Goal: Task Accomplishment & Management: Manage account settings

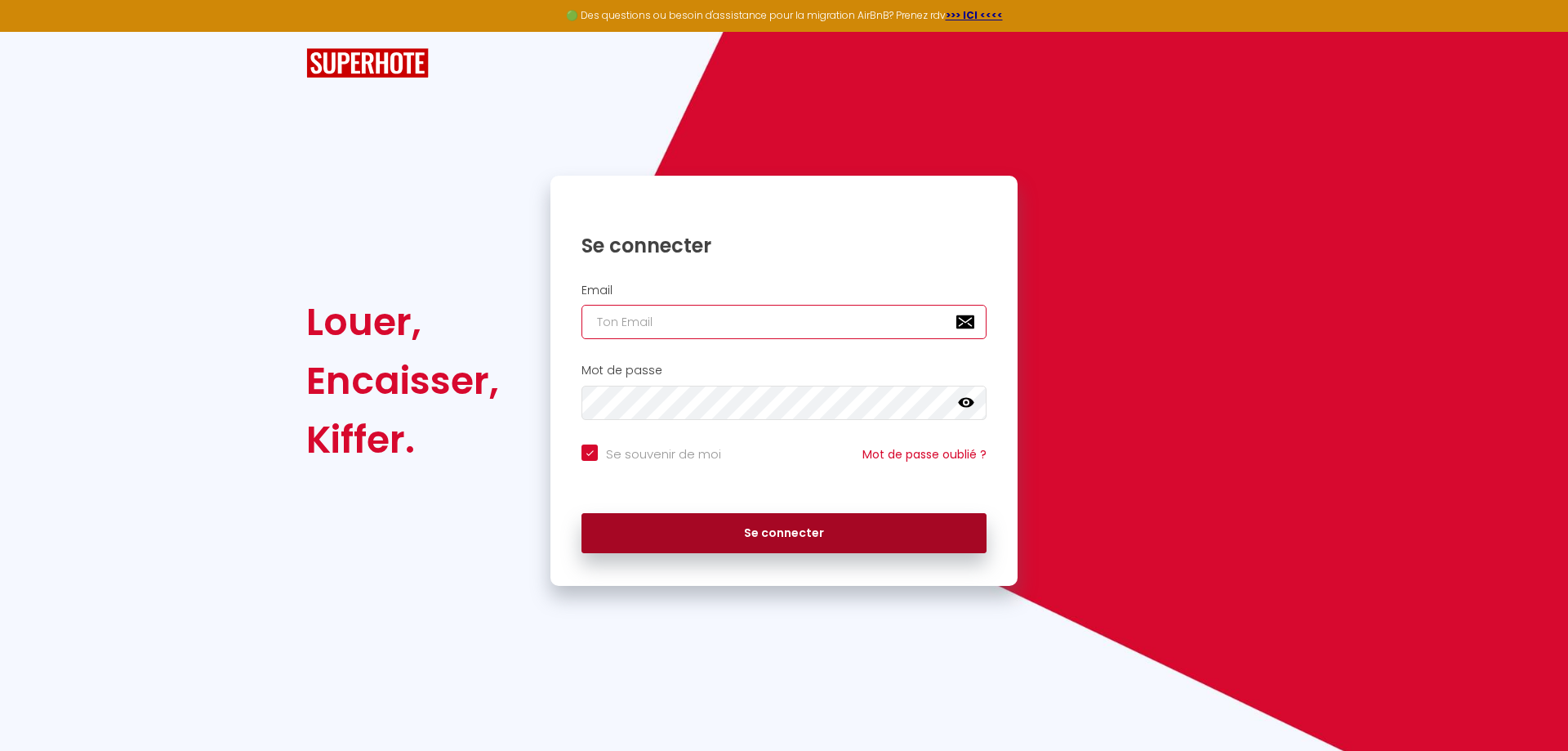
type input "[EMAIL_ADDRESS][DOMAIN_NAME]"
click at [791, 532] on button "Se connecter" at bounding box center [784, 534] width 405 height 41
checkbox input "true"
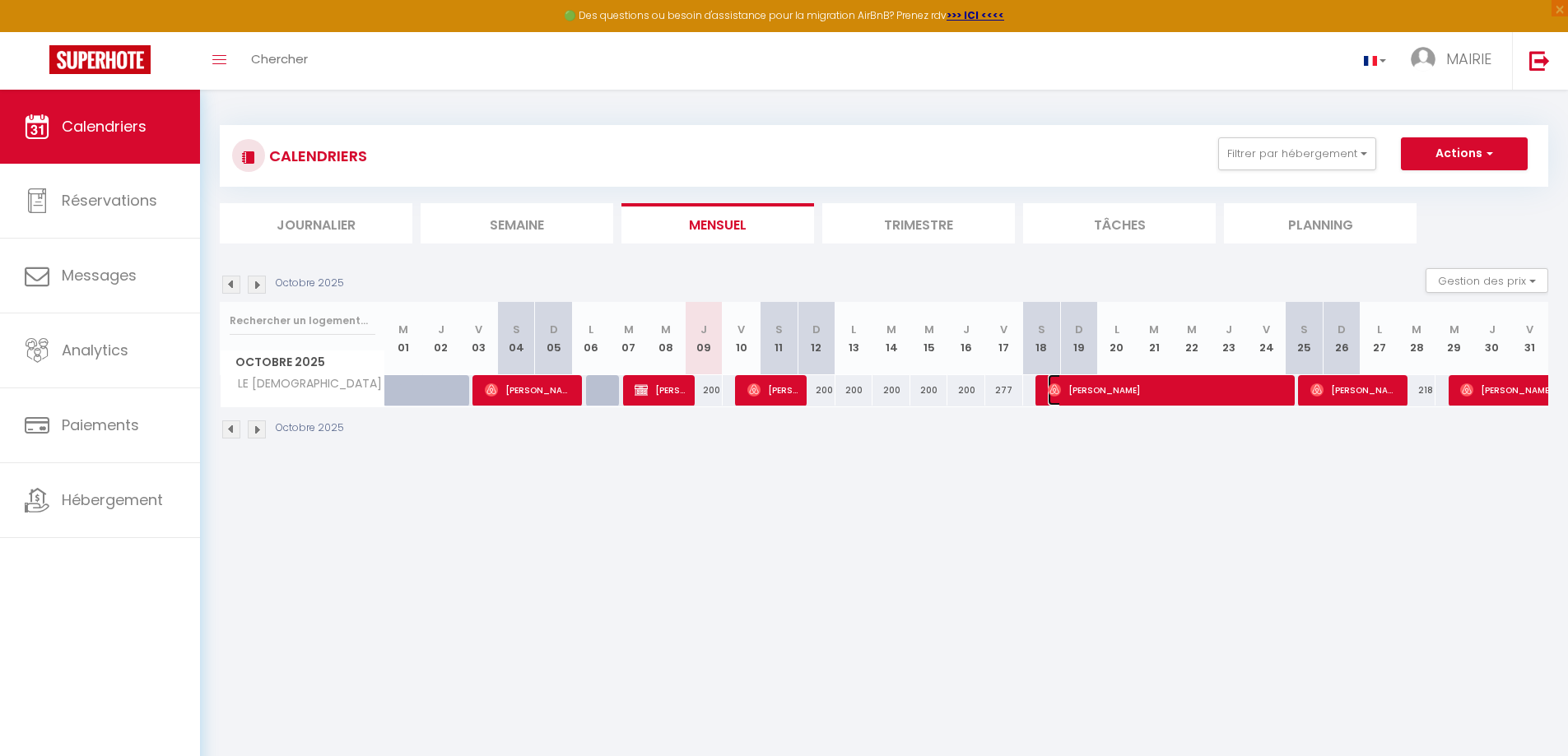
click at [1168, 392] on span "[PERSON_NAME]" at bounding box center [1167, 390] width 240 height 31
select select "OK"
select select "0"
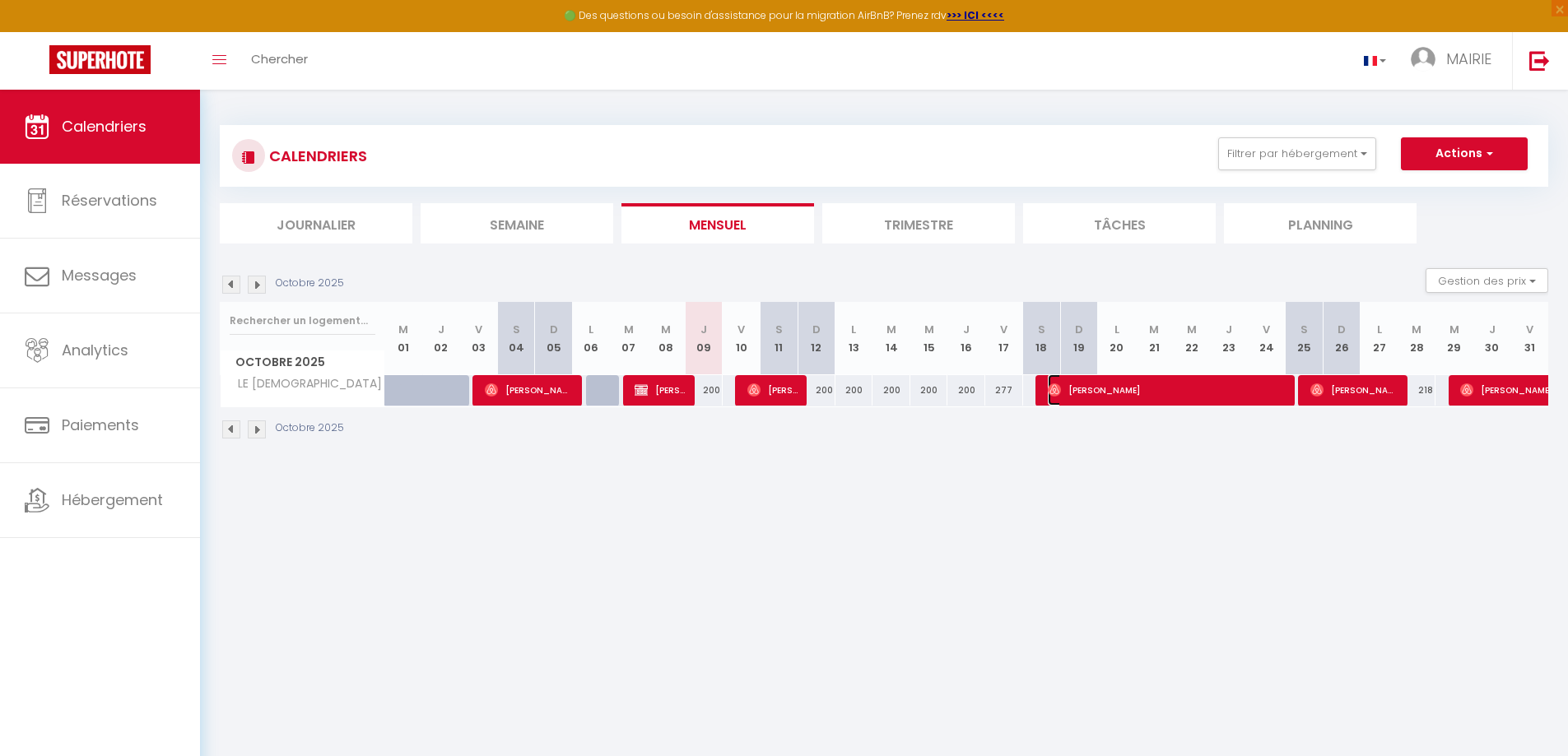
select select "1"
select select
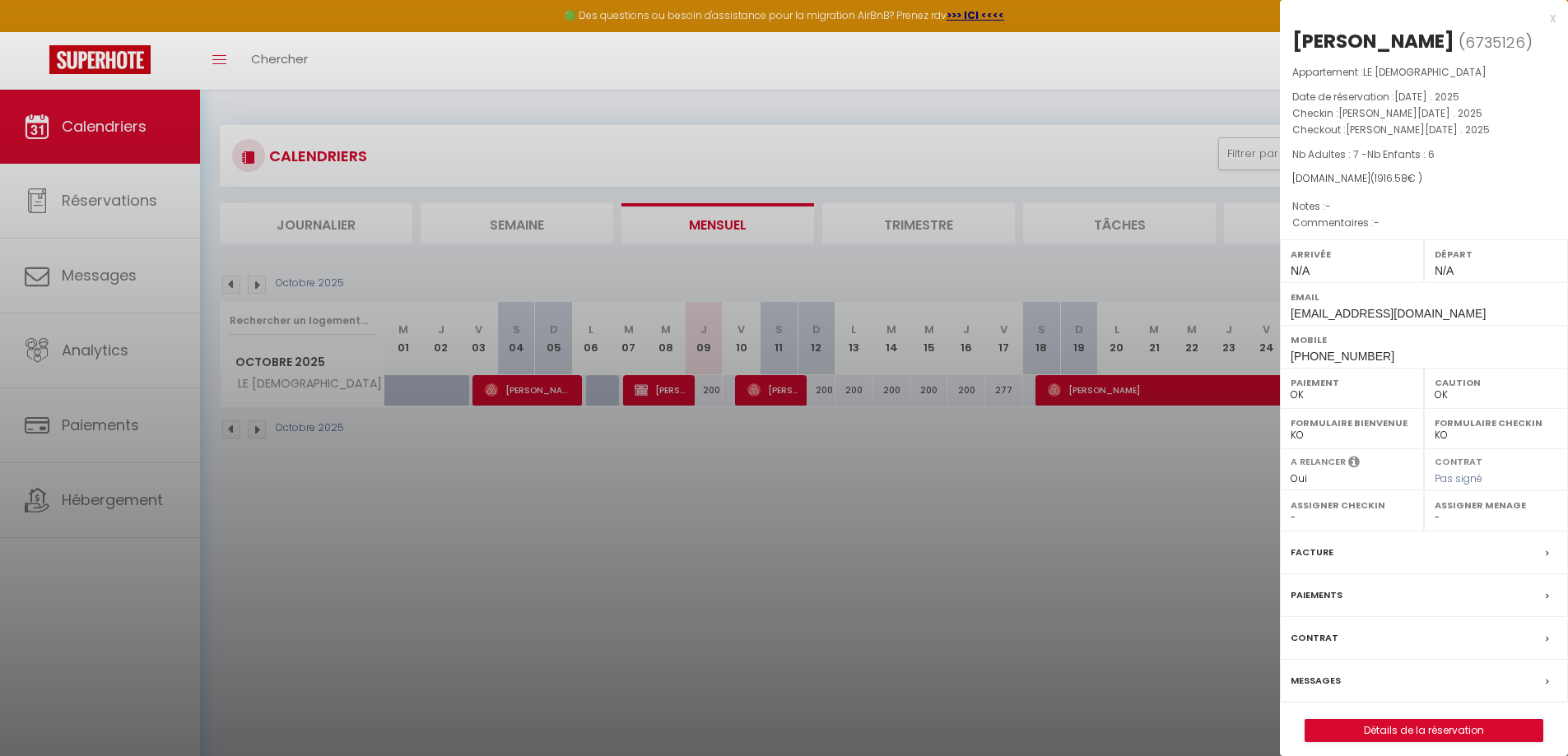
click at [1156, 392] on div at bounding box center [784, 378] width 1568 height 756
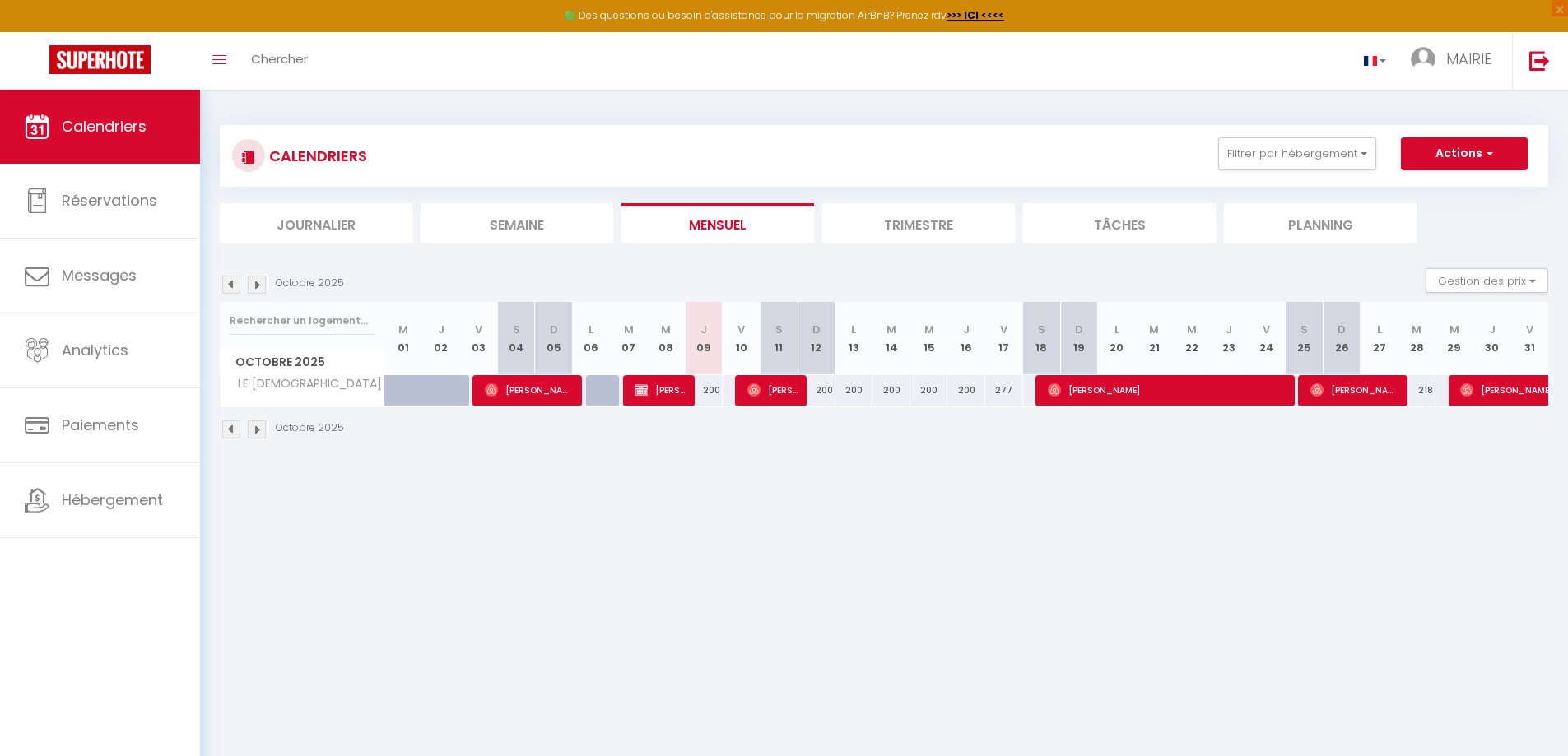
click at [1355, 408] on div "Octobre 2025" at bounding box center [884, 431] width 1328 height 49
click at [1342, 396] on span "[PERSON_NAME]" at bounding box center [1354, 390] width 88 height 31
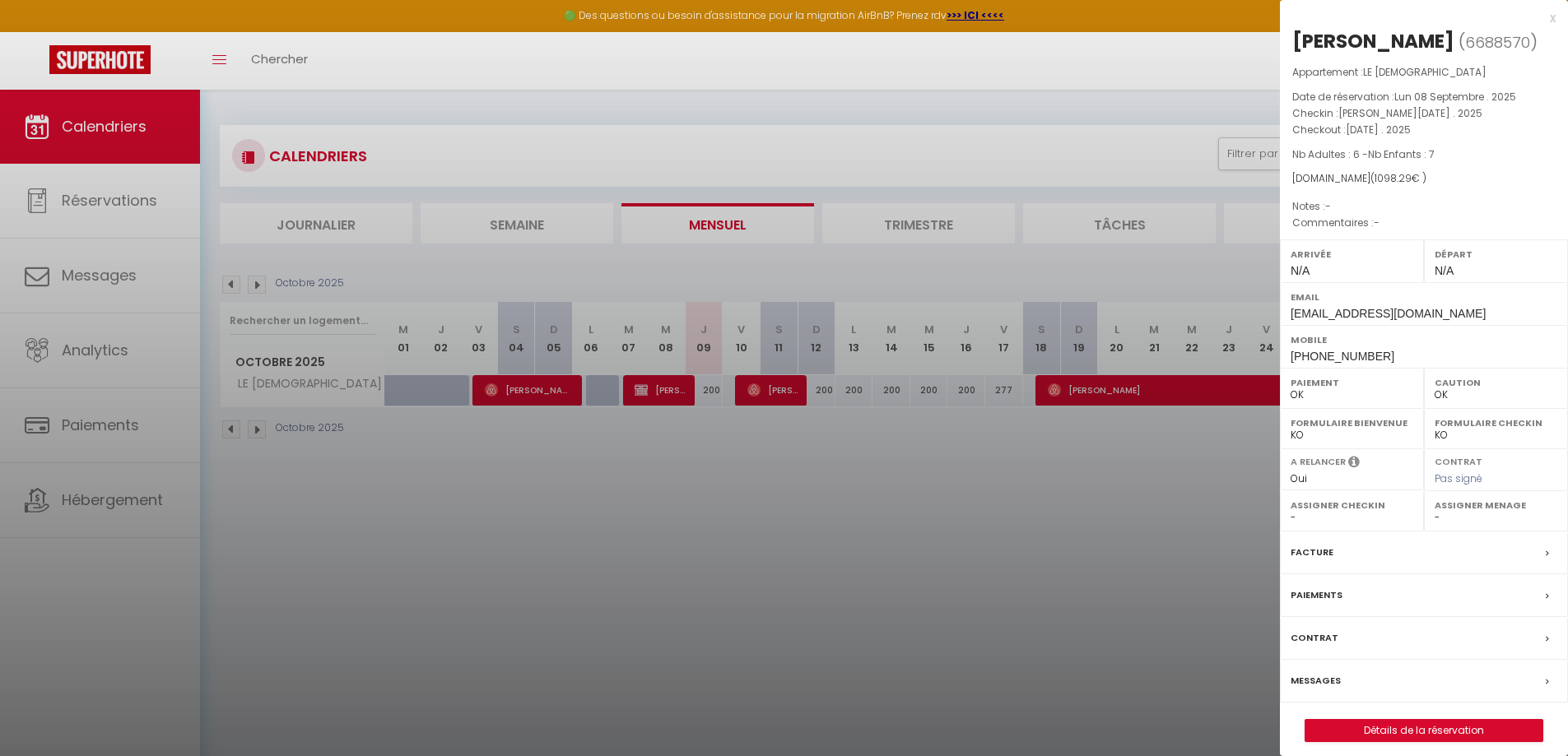
click at [1201, 395] on div at bounding box center [784, 378] width 1568 height 756
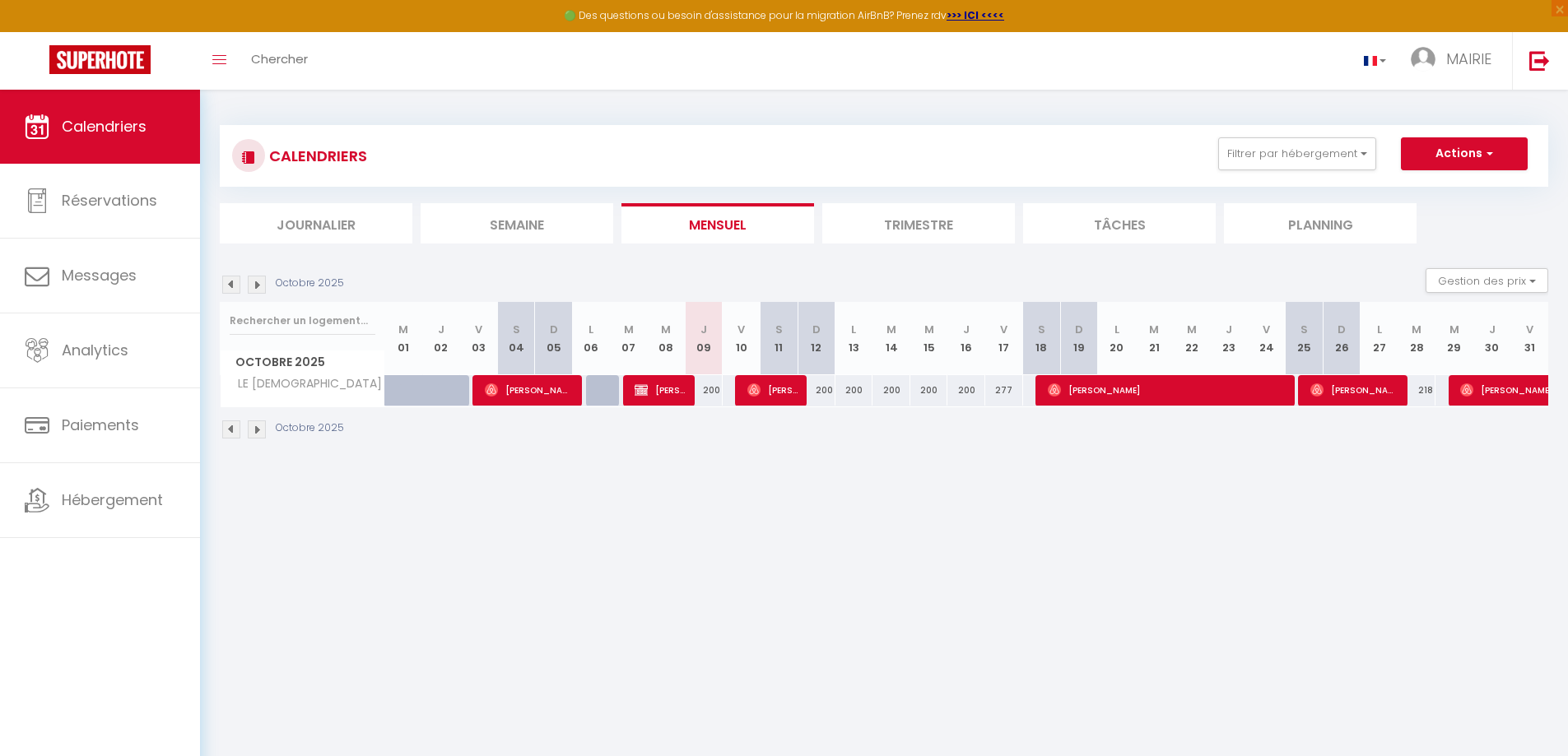
click at [229, 285] on img at bounding box center [231, 285] width 18 height 18
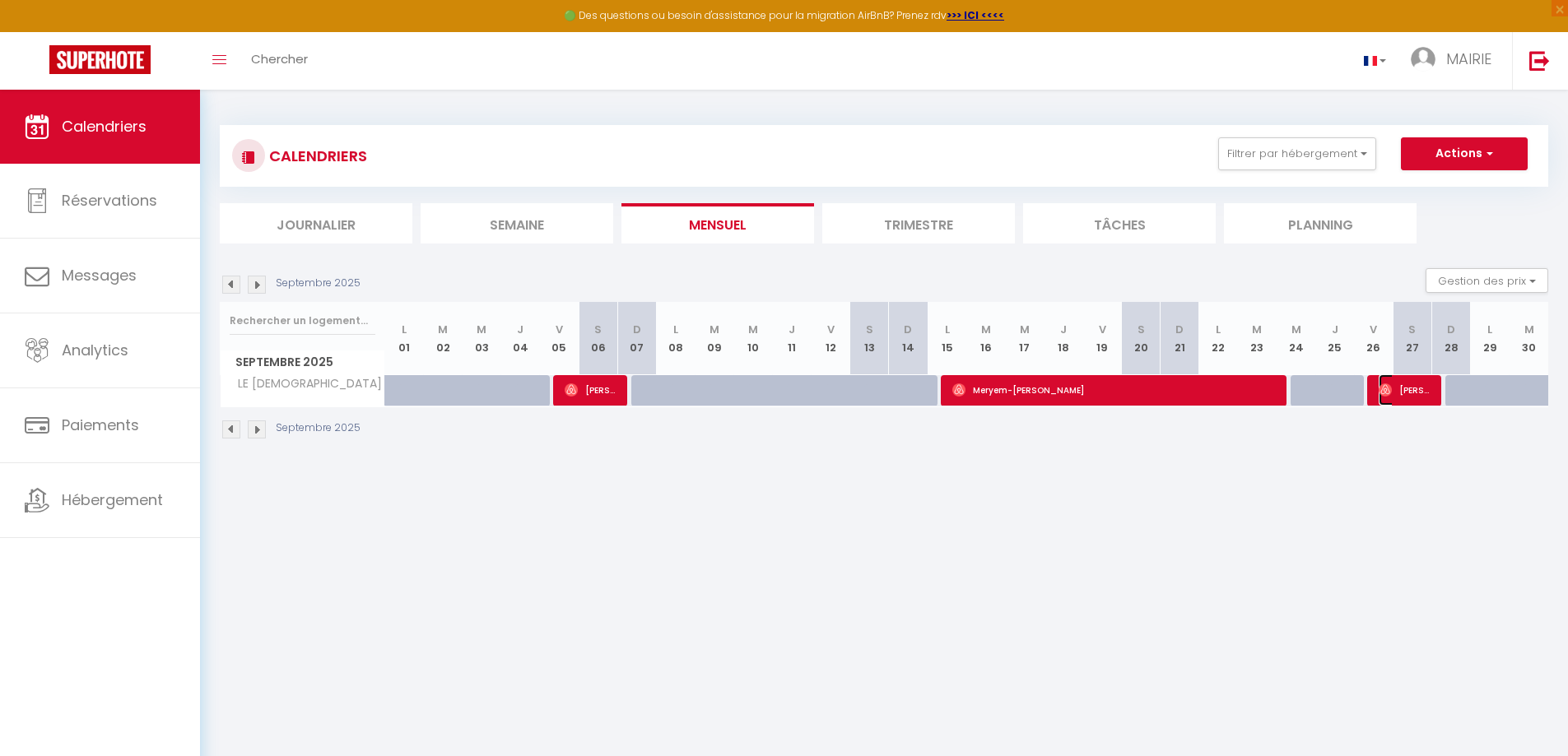
click at [1413, 388] on span "[PERSON_NAME]" at bounding box center [1404, 390] width 52 height 31
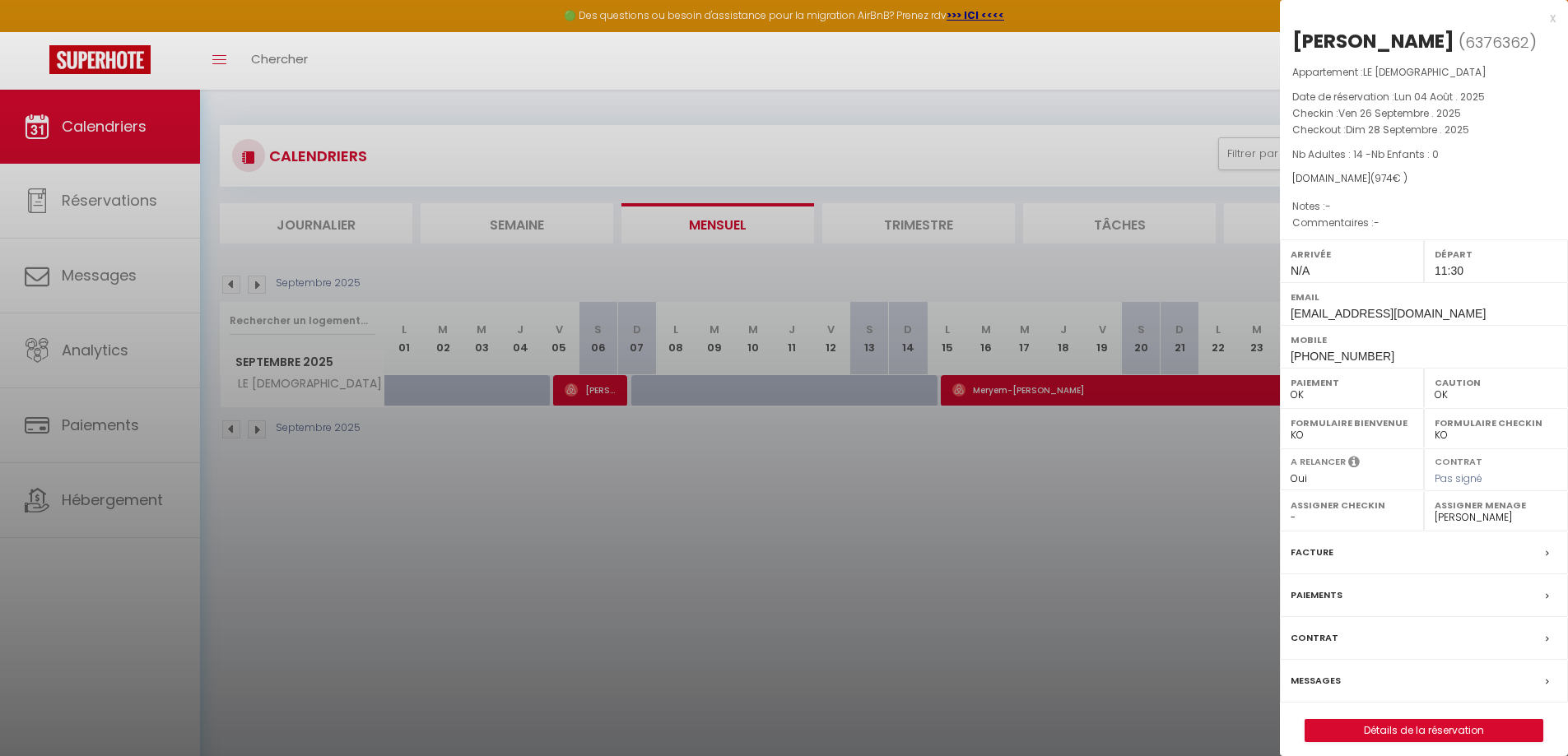
click at [1176, 387] on div at bounding box center [784, 378] width 1568 height 756
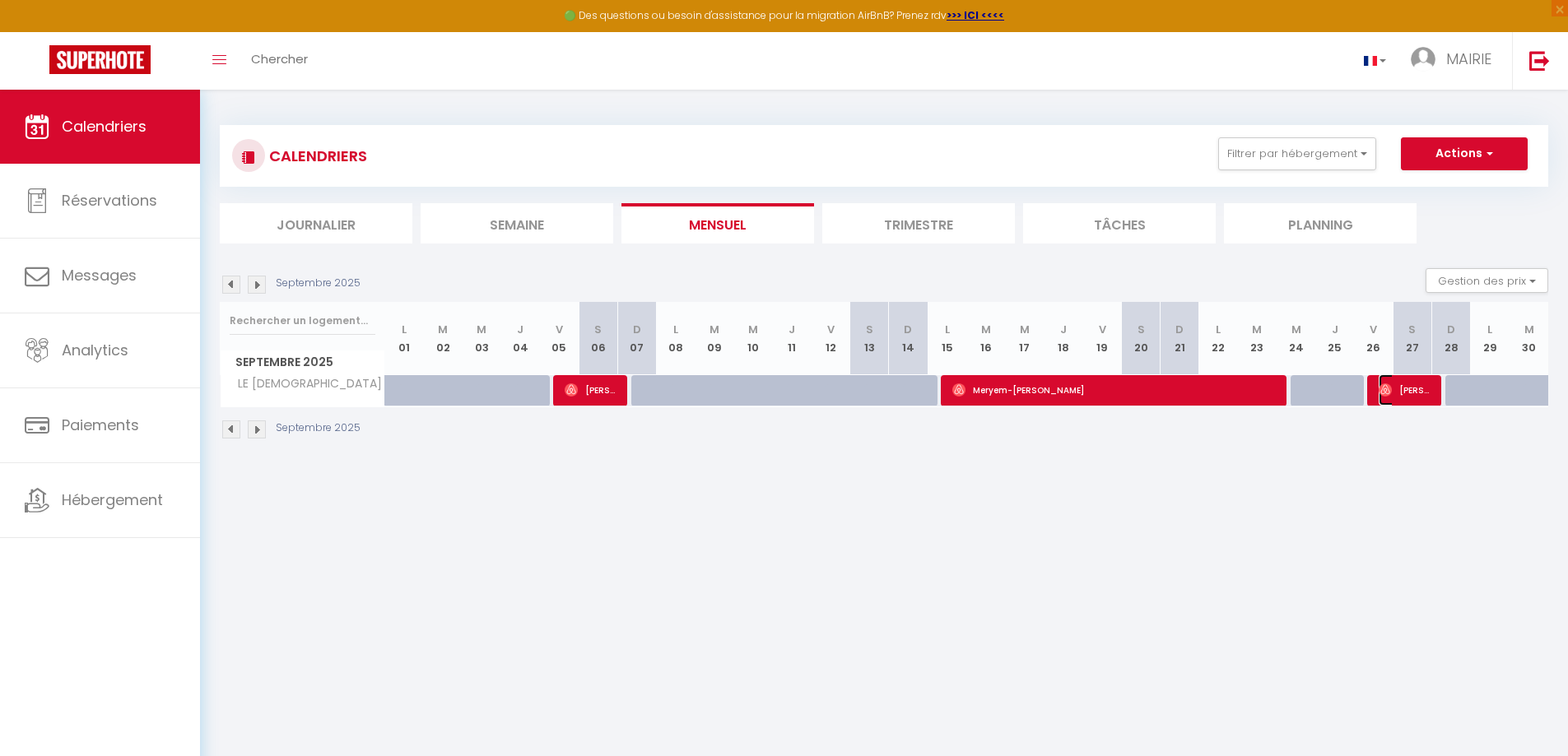
click at [1412, 384] on span "[PERSON_NAME]" at bounding box center [1404, 390] width 52 height 31
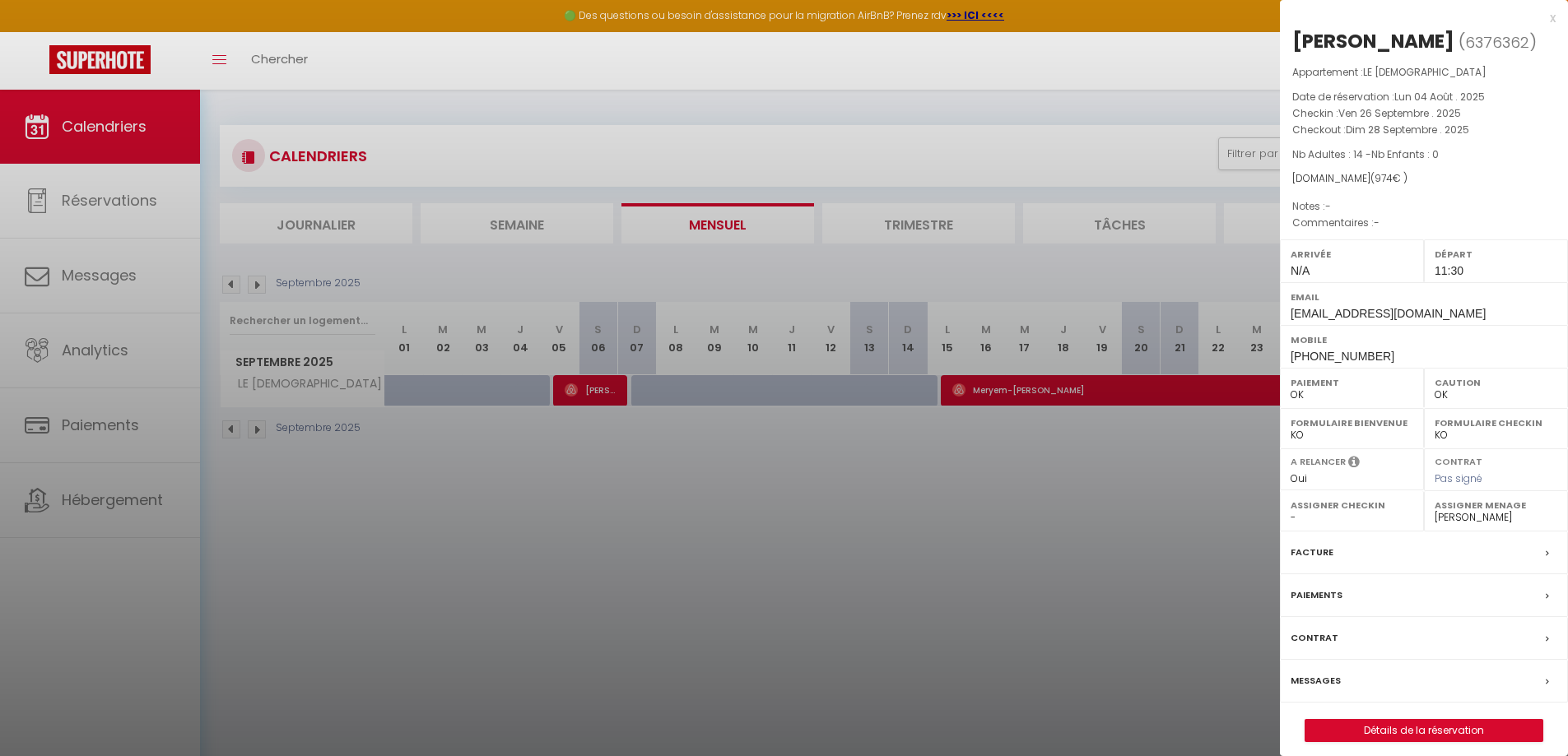
click at [1101, 393] on div at bounding box center [784, 378] width 1568 height 756
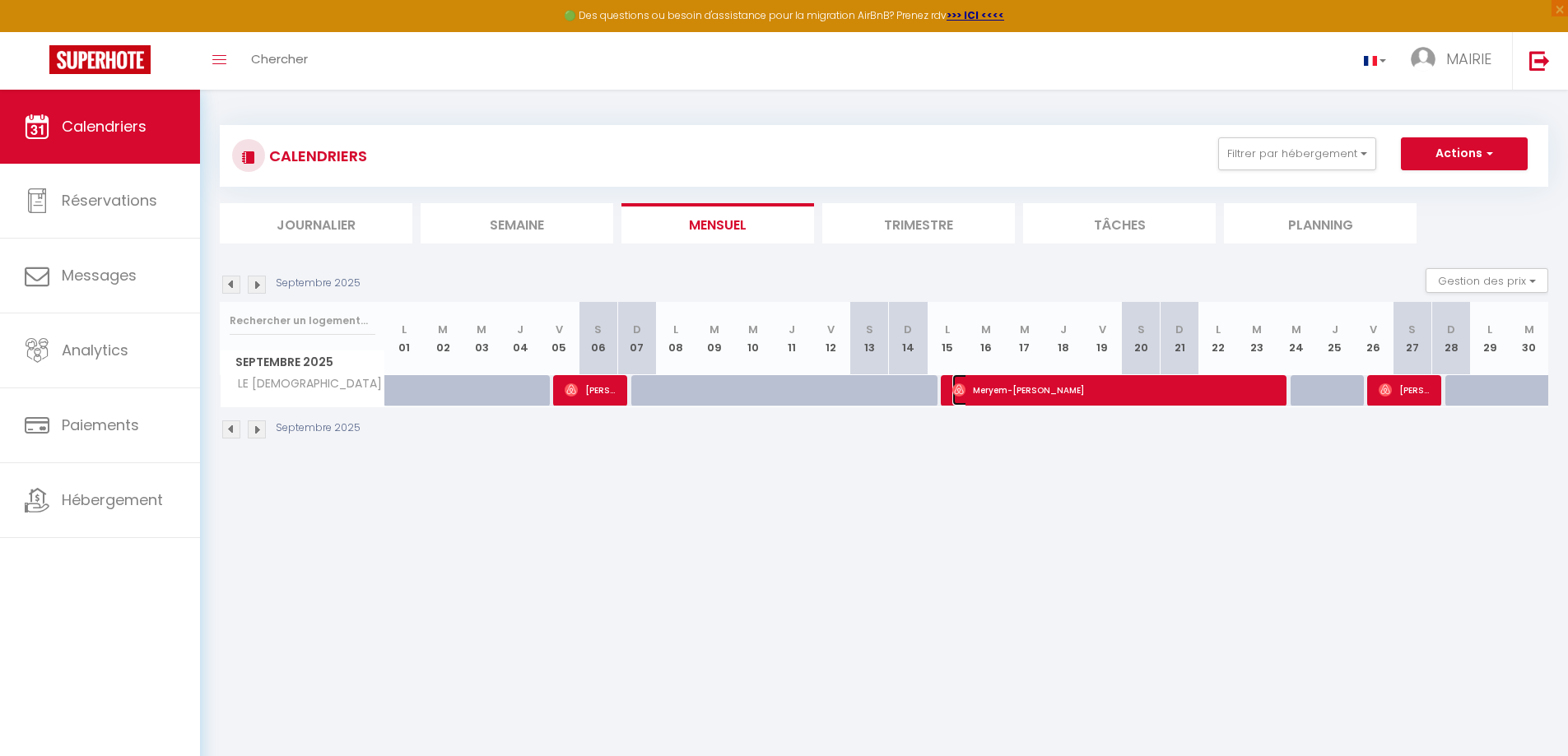
click at [1105, 397] on span "Meryem-[PERSON_NAME]" at bounding box center [1114, 390] width 323 height 31
select select "16953"
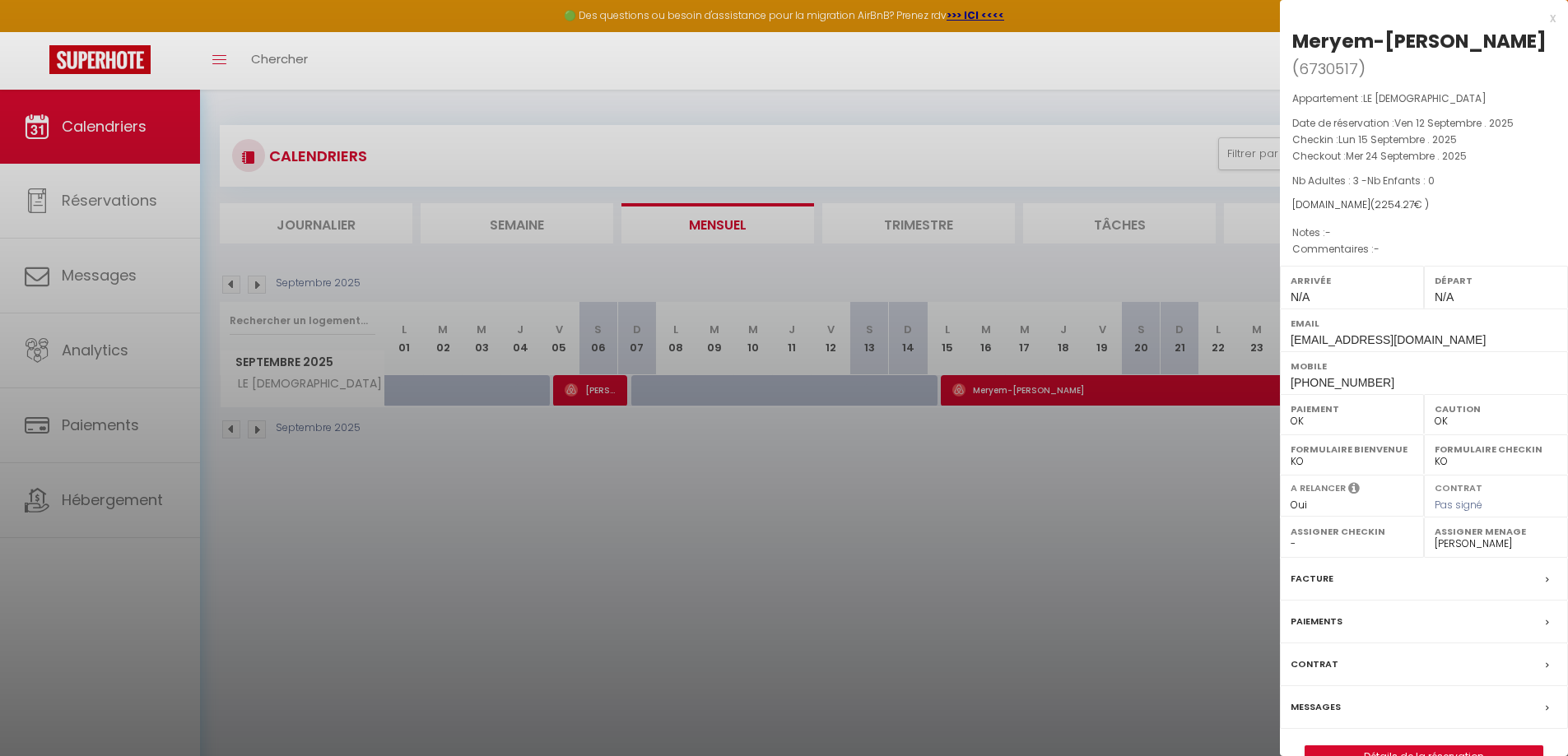
click at [589, 397] on div at bounding box center [784, 378] width 1568 height 756
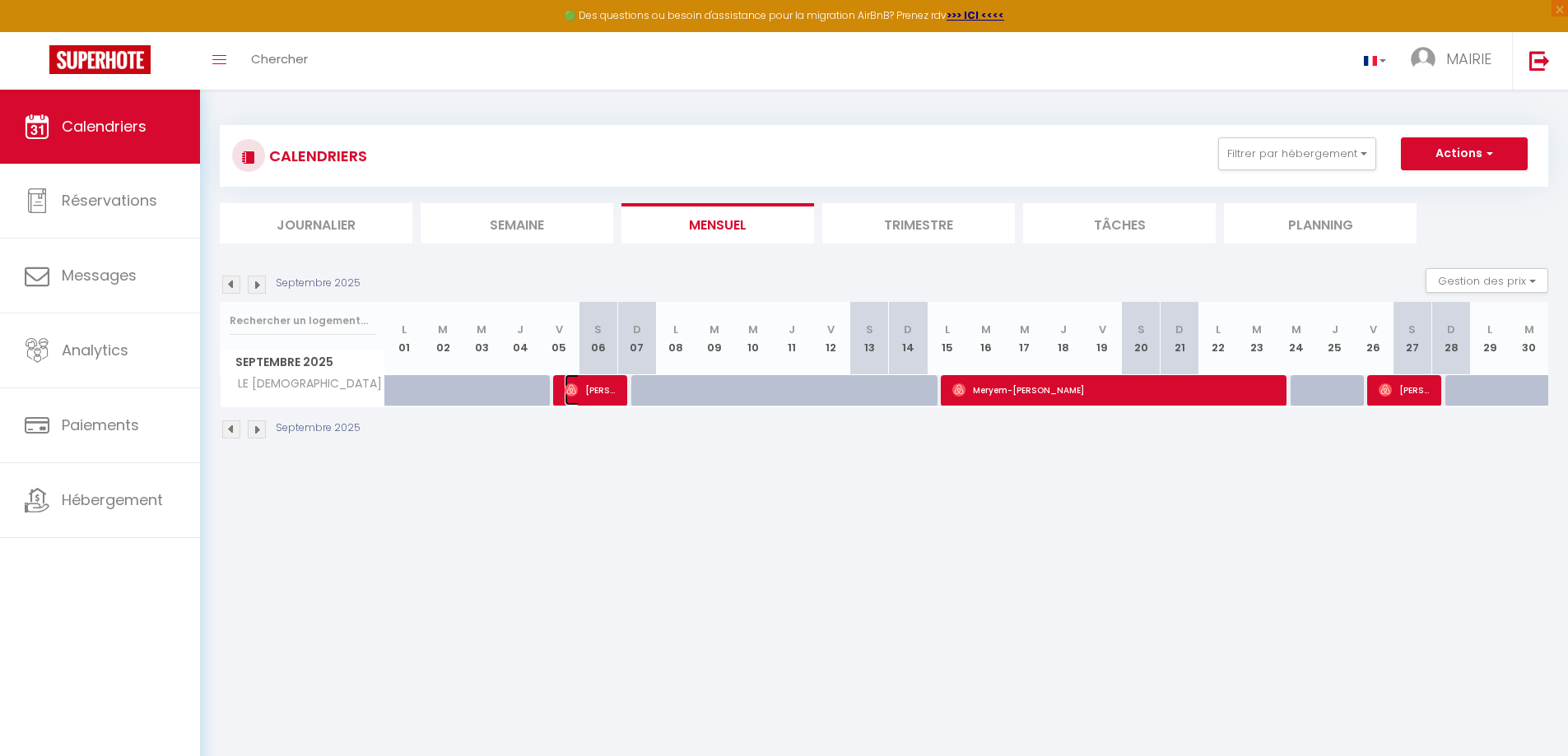
click at [589, 397] on span "[PERSON_NAME]" at bounding box center [590, 390] width 52 height 31
select select
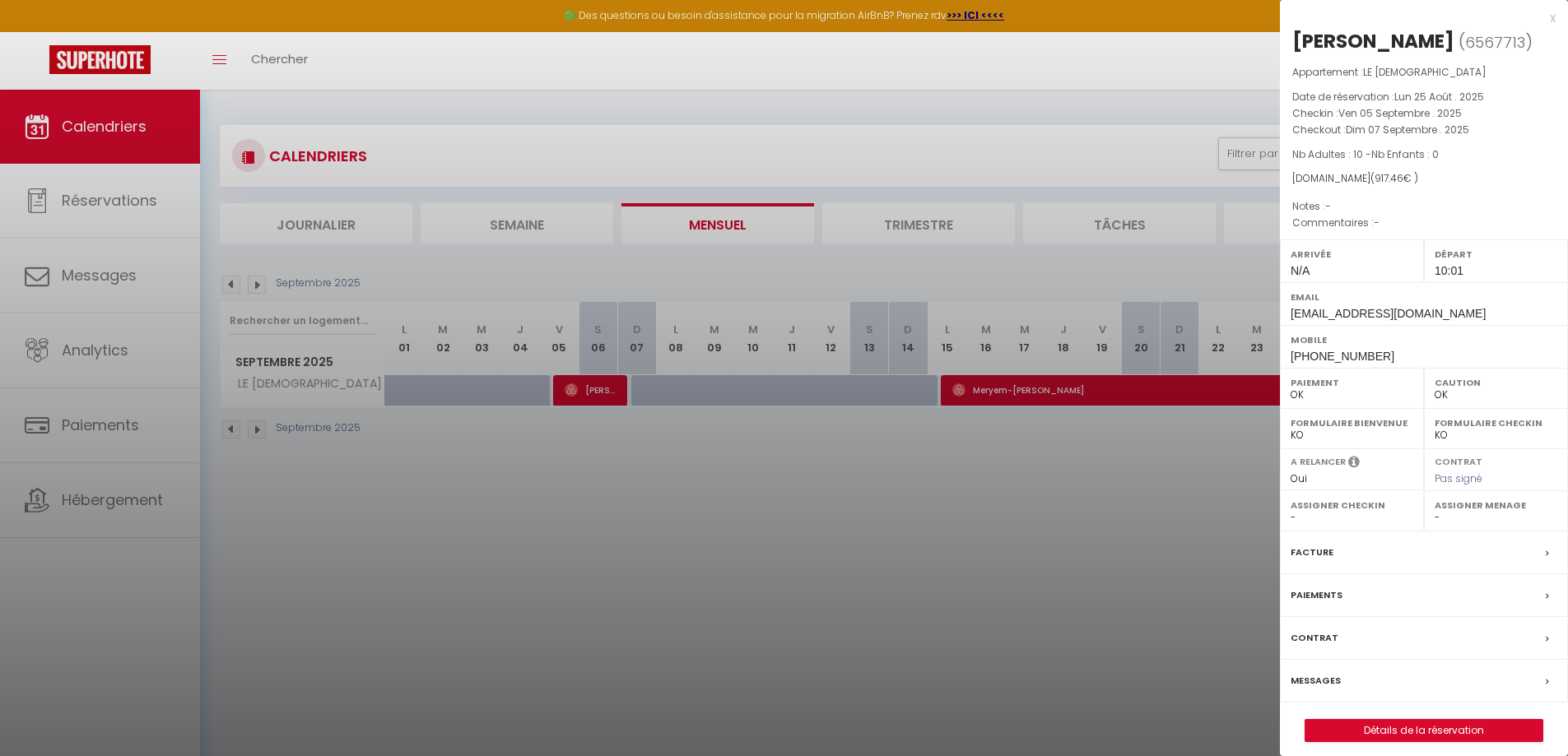
click at [105, 202] on div at bounding box center [784, 378] width 1568 height 756
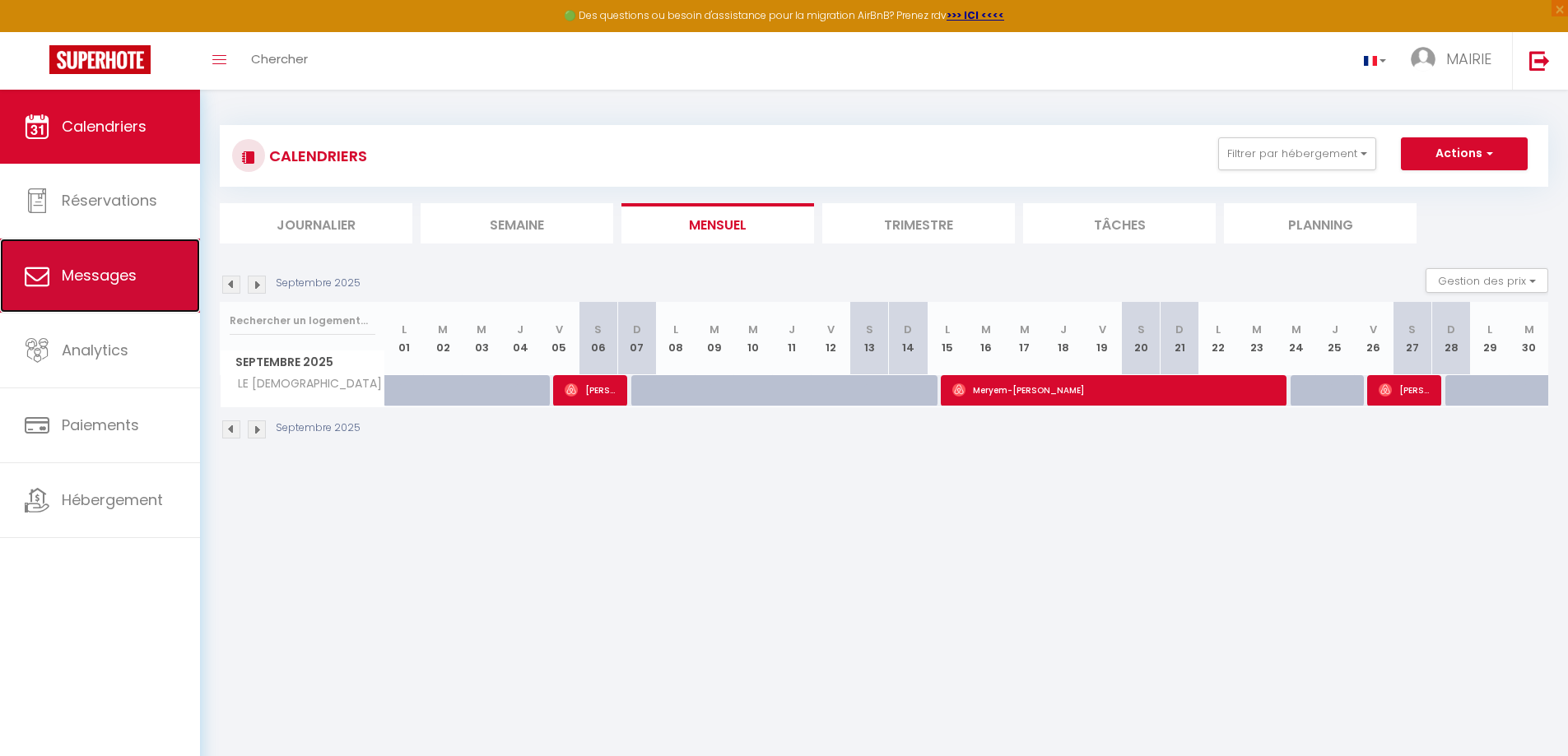
click at [100, 281] on span "Messages" at bounding box center [99, 275] width 75 height 21
select select "message"
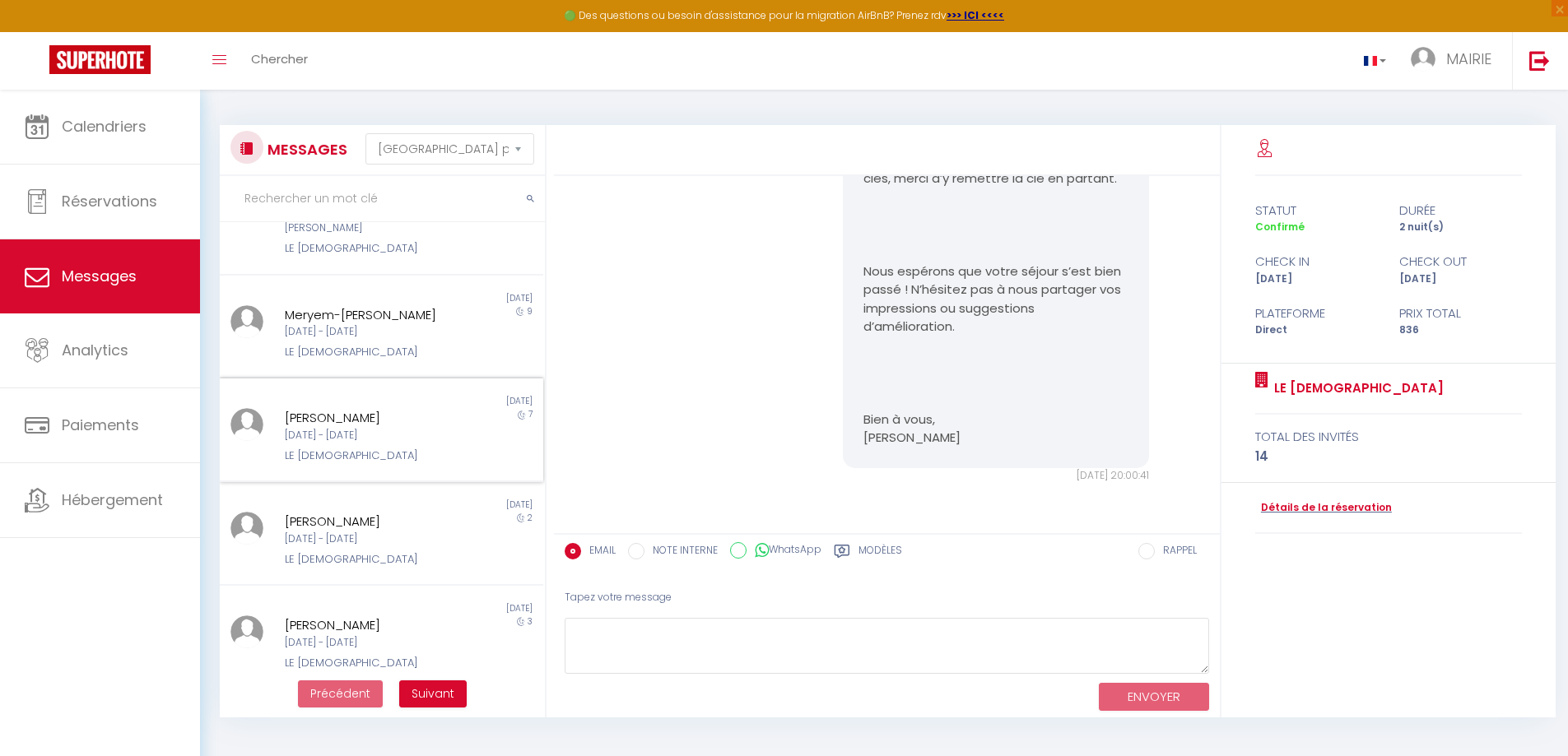
scroll to position [90, 0]
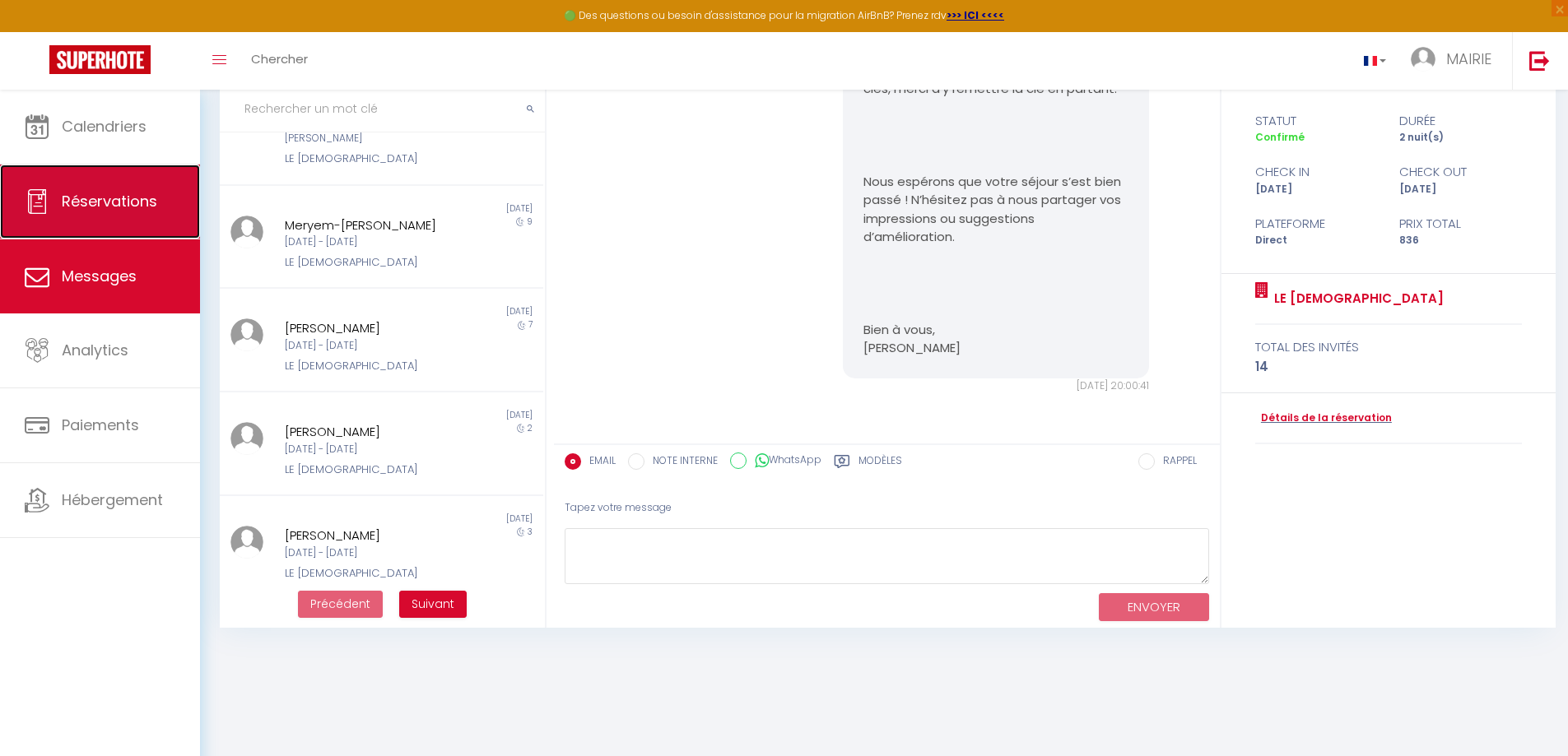
click at [82, 208] on span "Réservations" at bounding box center [109, 201] width 95 height 21
select select "not_cancelled"
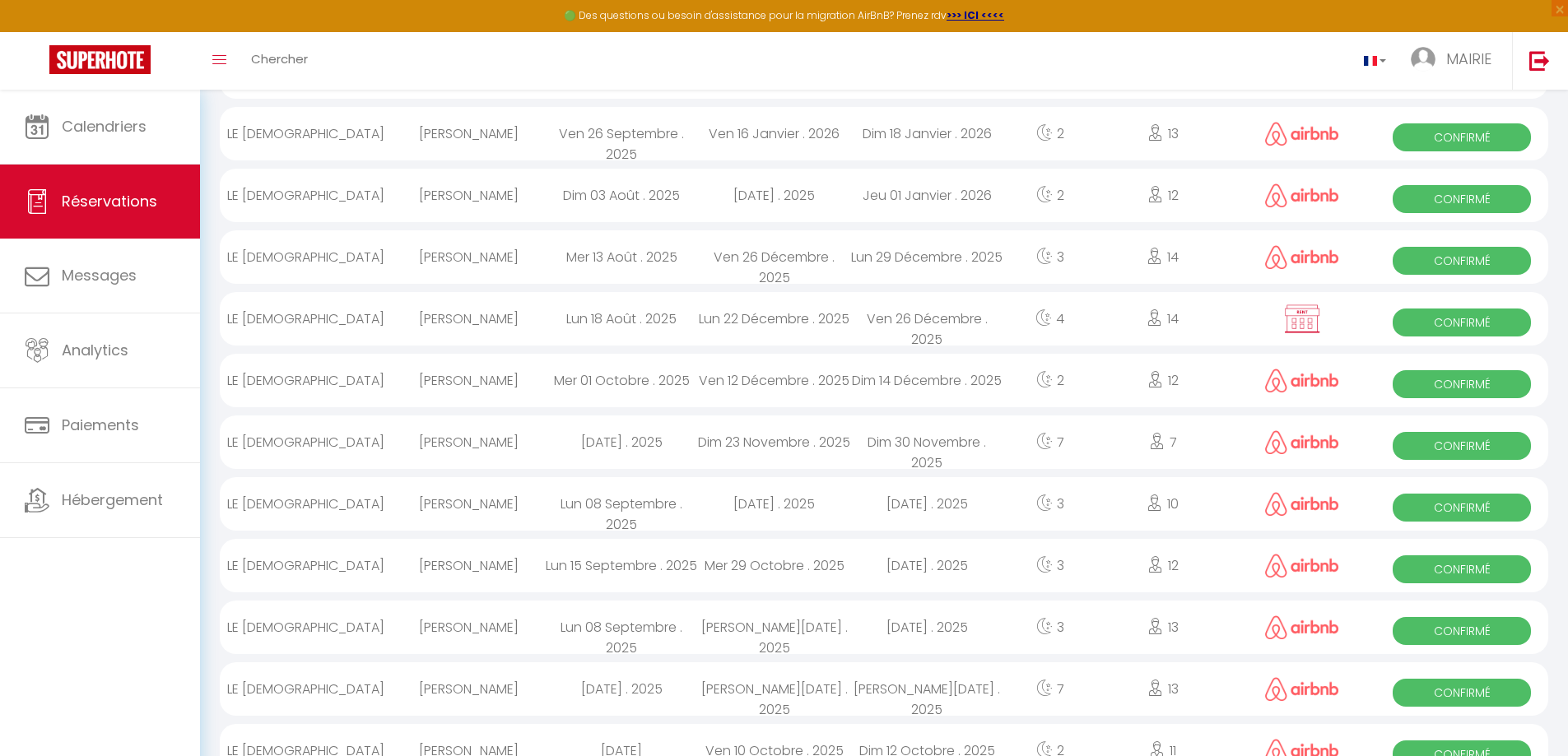
scroll to position [411, 0]
